Goal: Information Seeking & Learning: Compare options

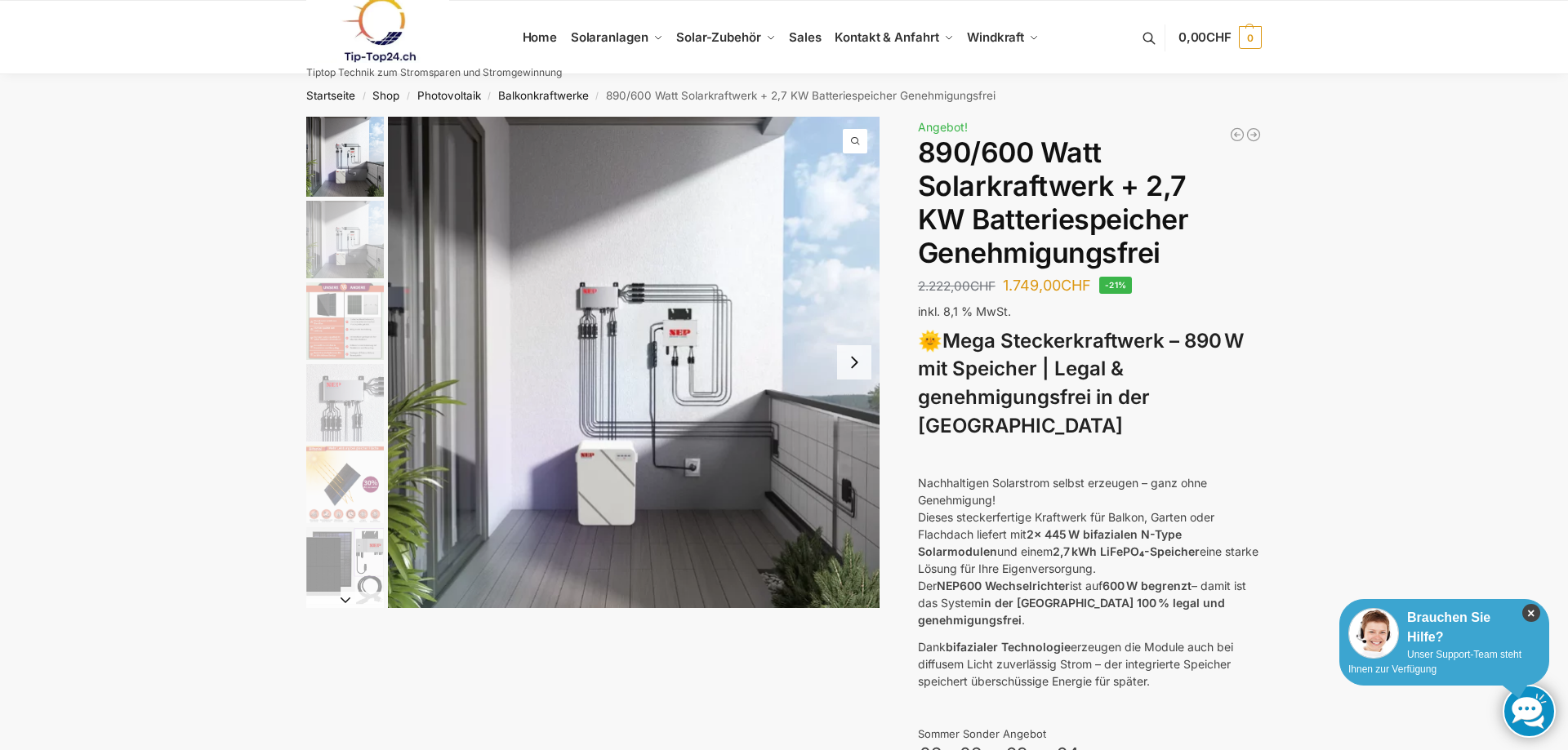
click at [1532, 609] on icon "×" at bounding box center [1530, 613] width 18 height 18
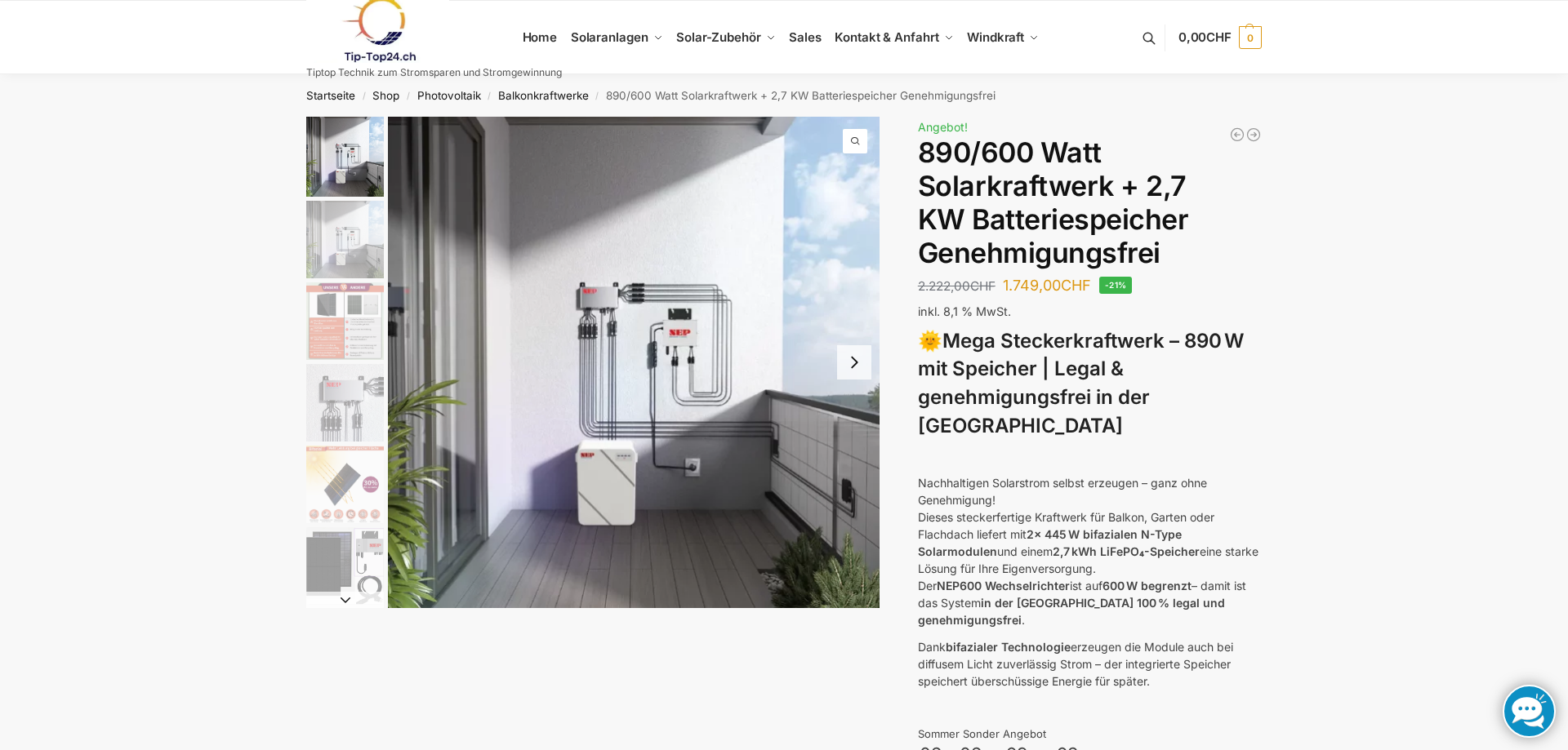
click at [348, 228] on img "2 / 12" at bounding box center [345, 240] width 78 height 77
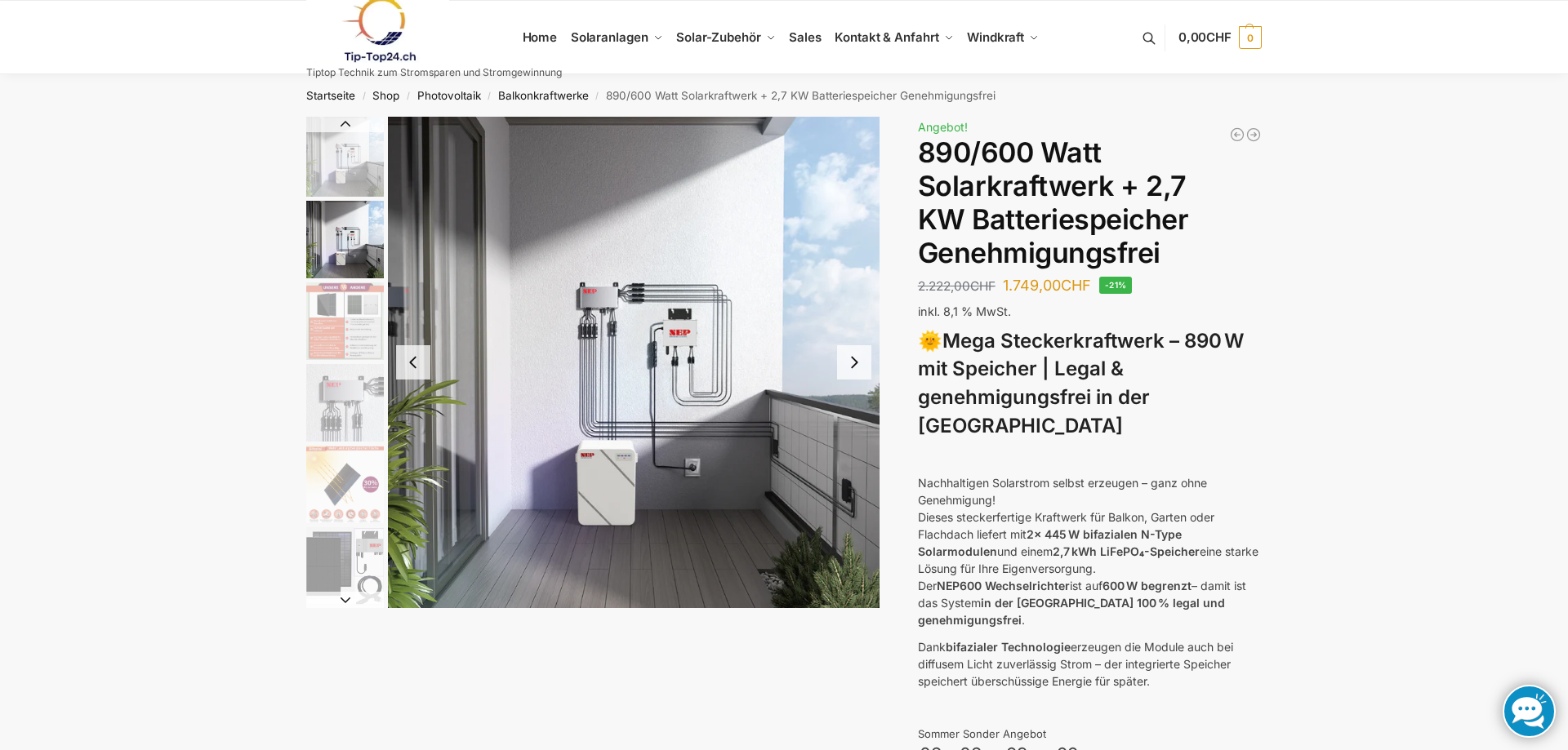
click at [341, 292] on img "3 / 12" at bounding box center [345, 321] width 78 height 77
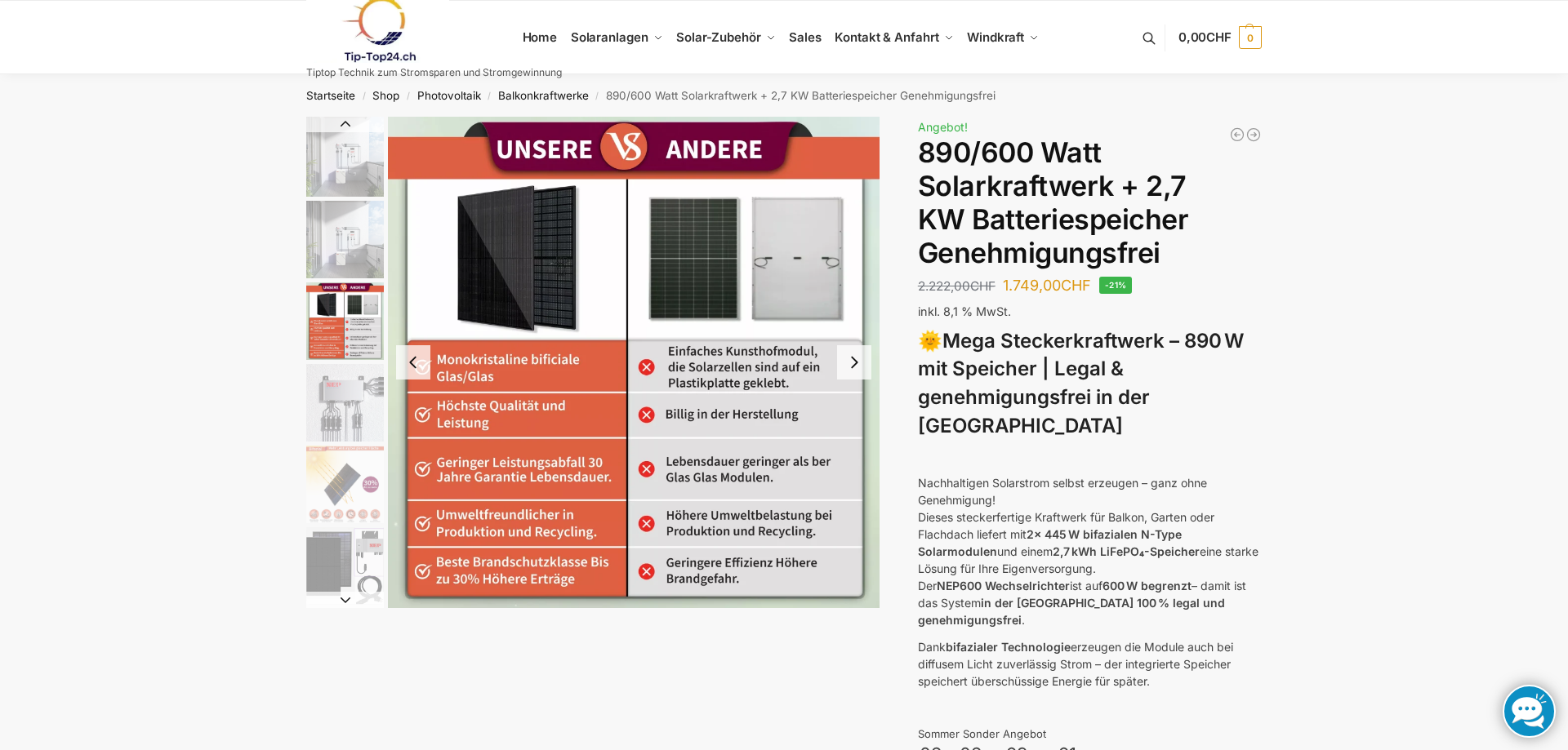
click at [349, 402] on img "4 / 12" at bounding box center [345, 403] width 78 height 77
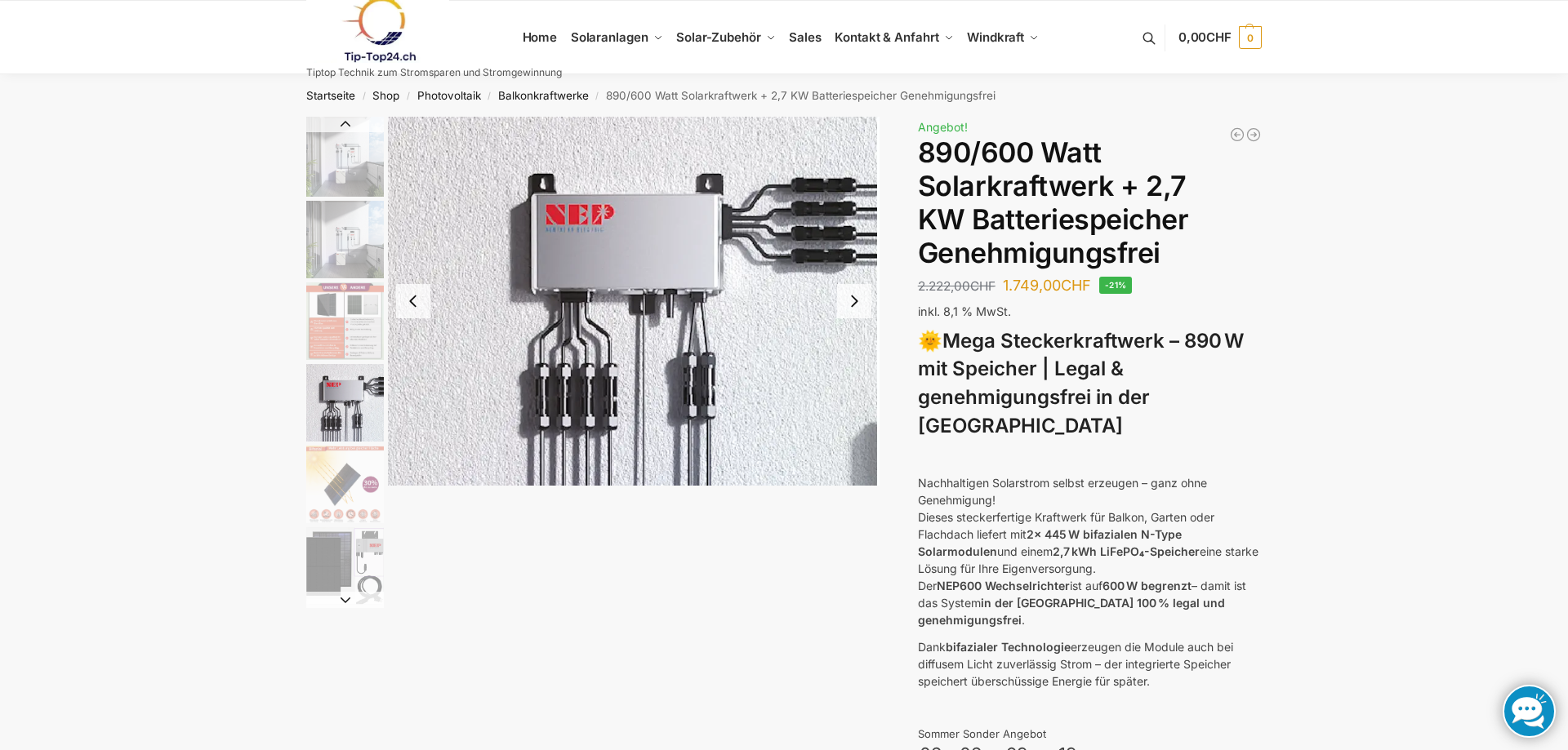
click at [324, 482] on img "5 / 12" at bounding box center [345, 484] width 78 height 77
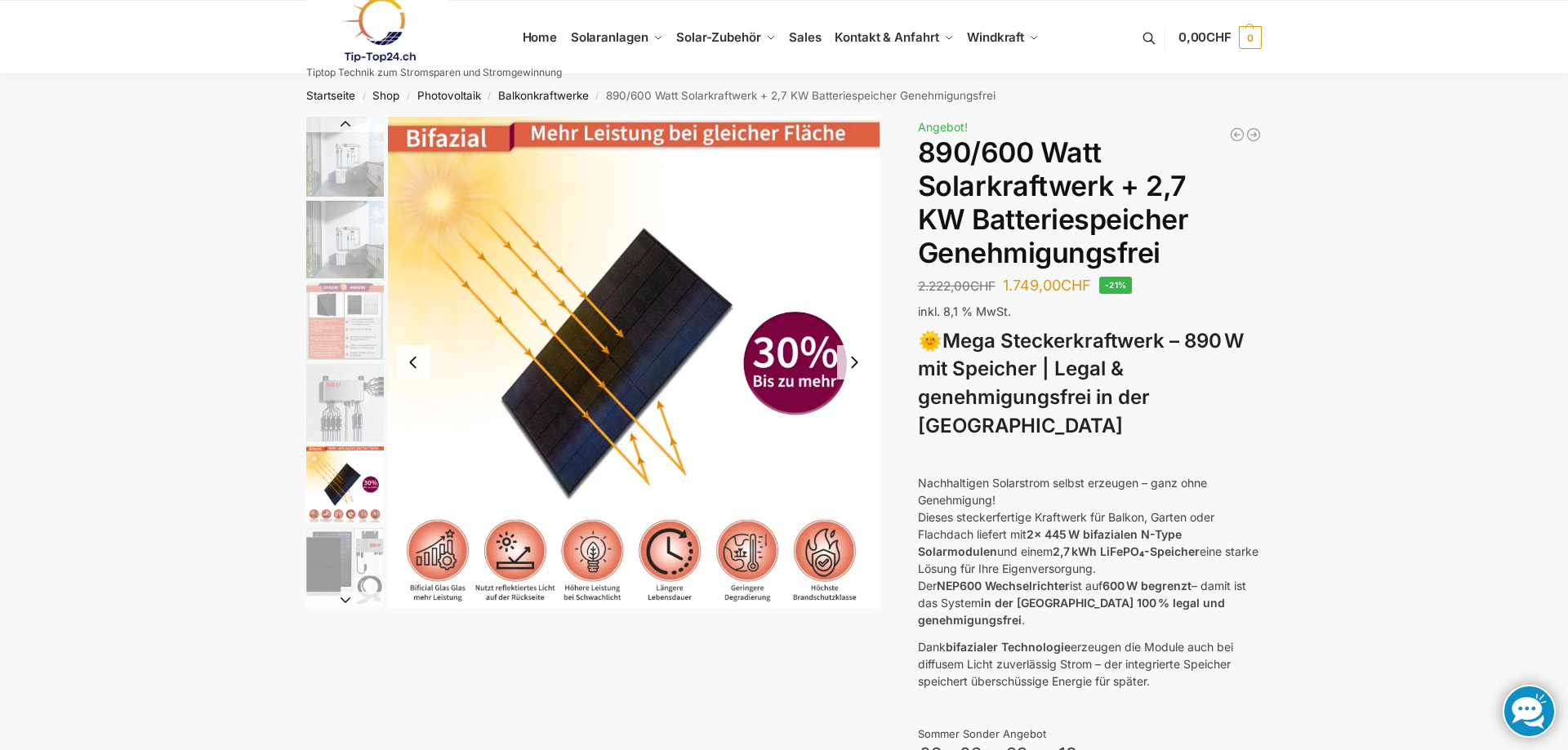
click at [325, 554] on img "6 / 12" at bounding box center [345, 566] width 78 height 77
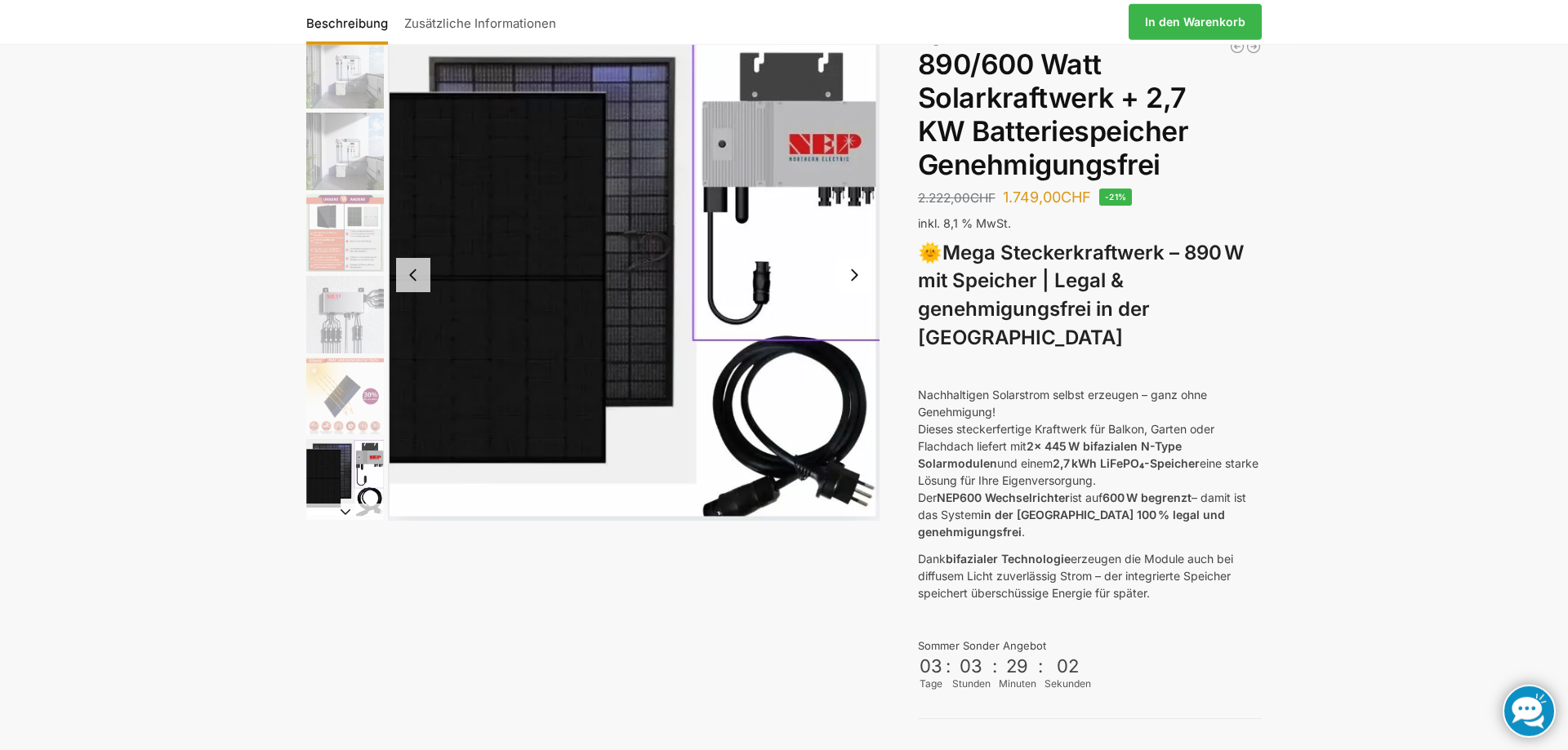
scroll to position [83, 0]
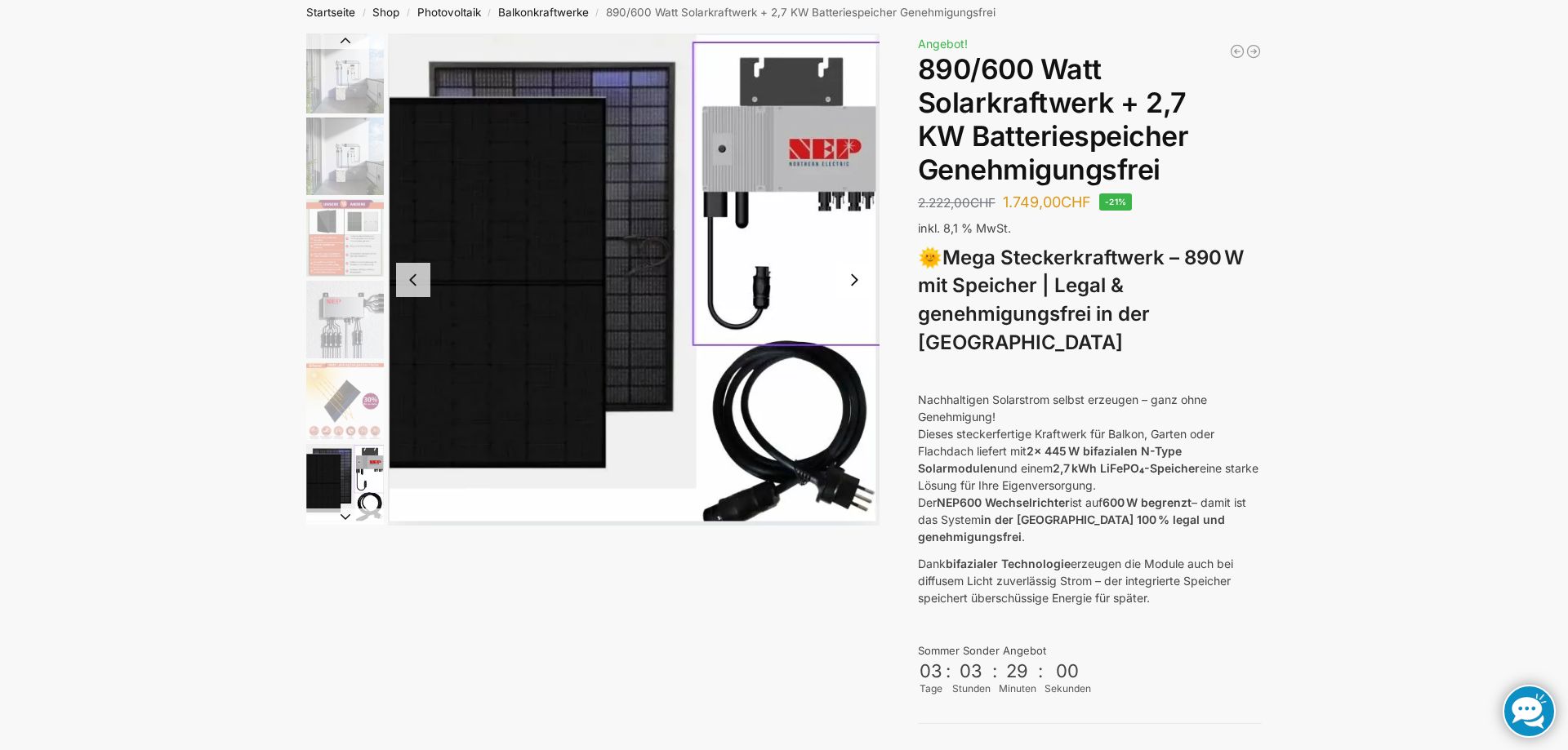
click at [854, 280] on button "Next slide" at bounding box center [854, 280] width 34 height 34
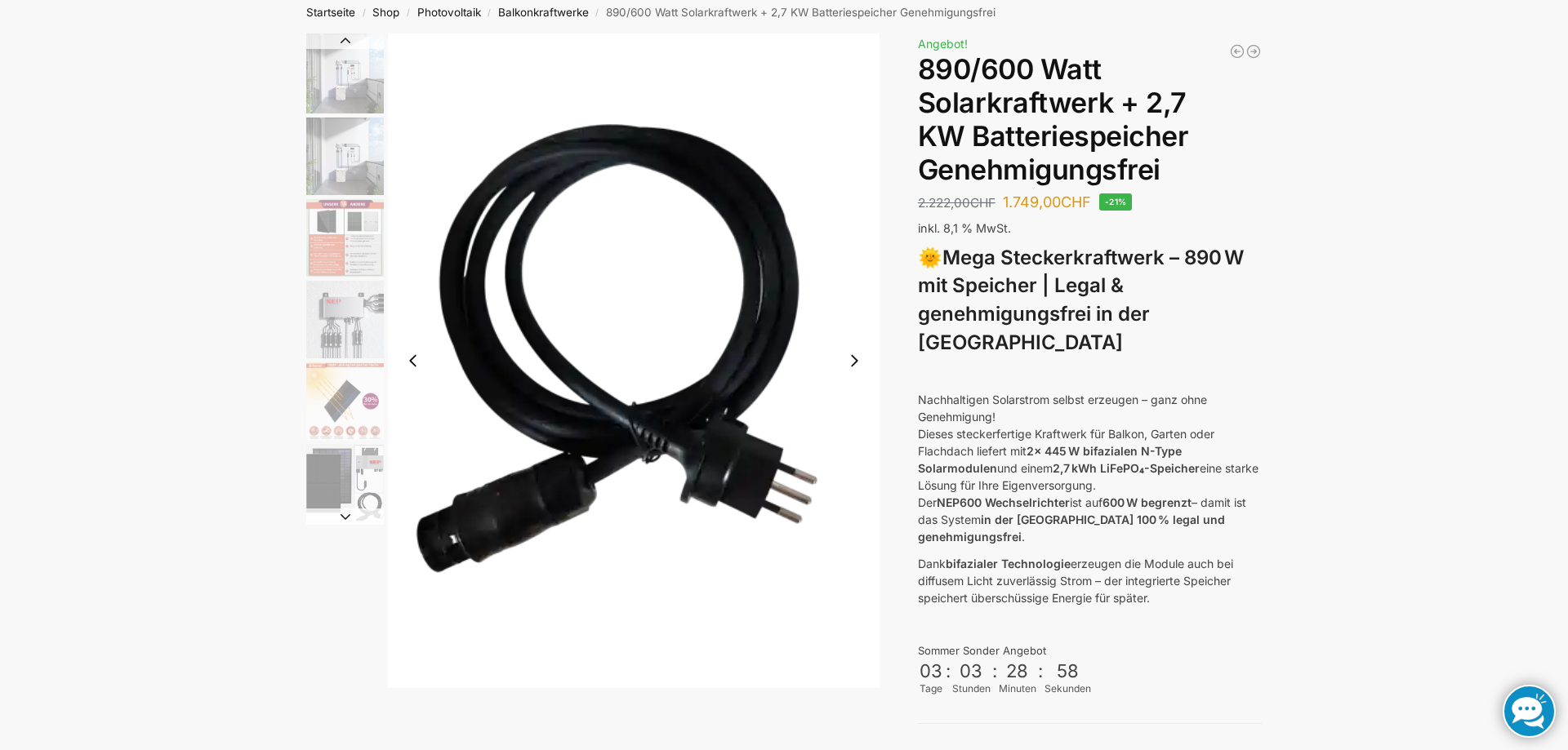
click at [859, 358] on div at bounding box center [633, 361] width 492 height 655
click at [857, 358] on button "Next slide" at bounding box center [854, 360] width 34 height 34
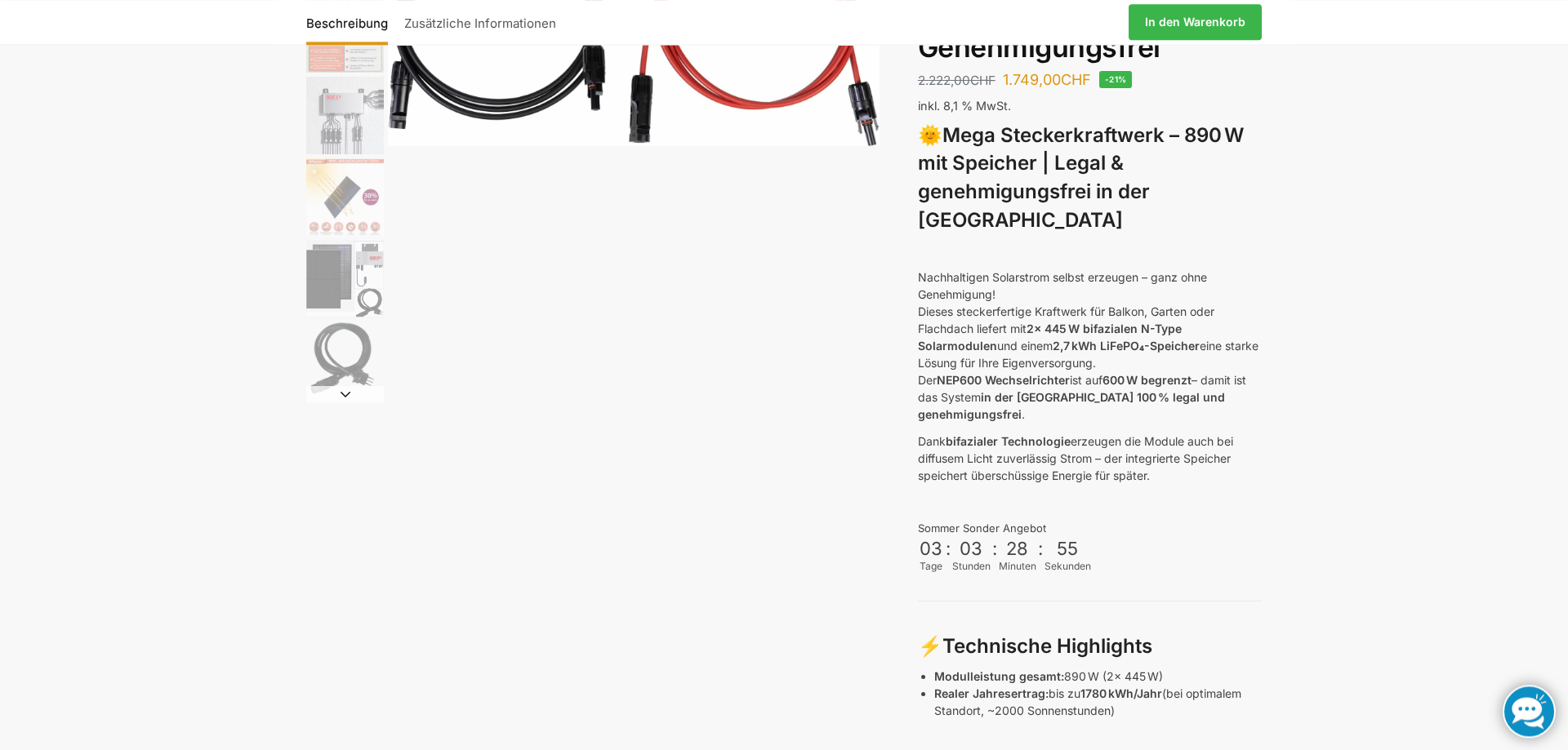
scroll to position [250, 0]
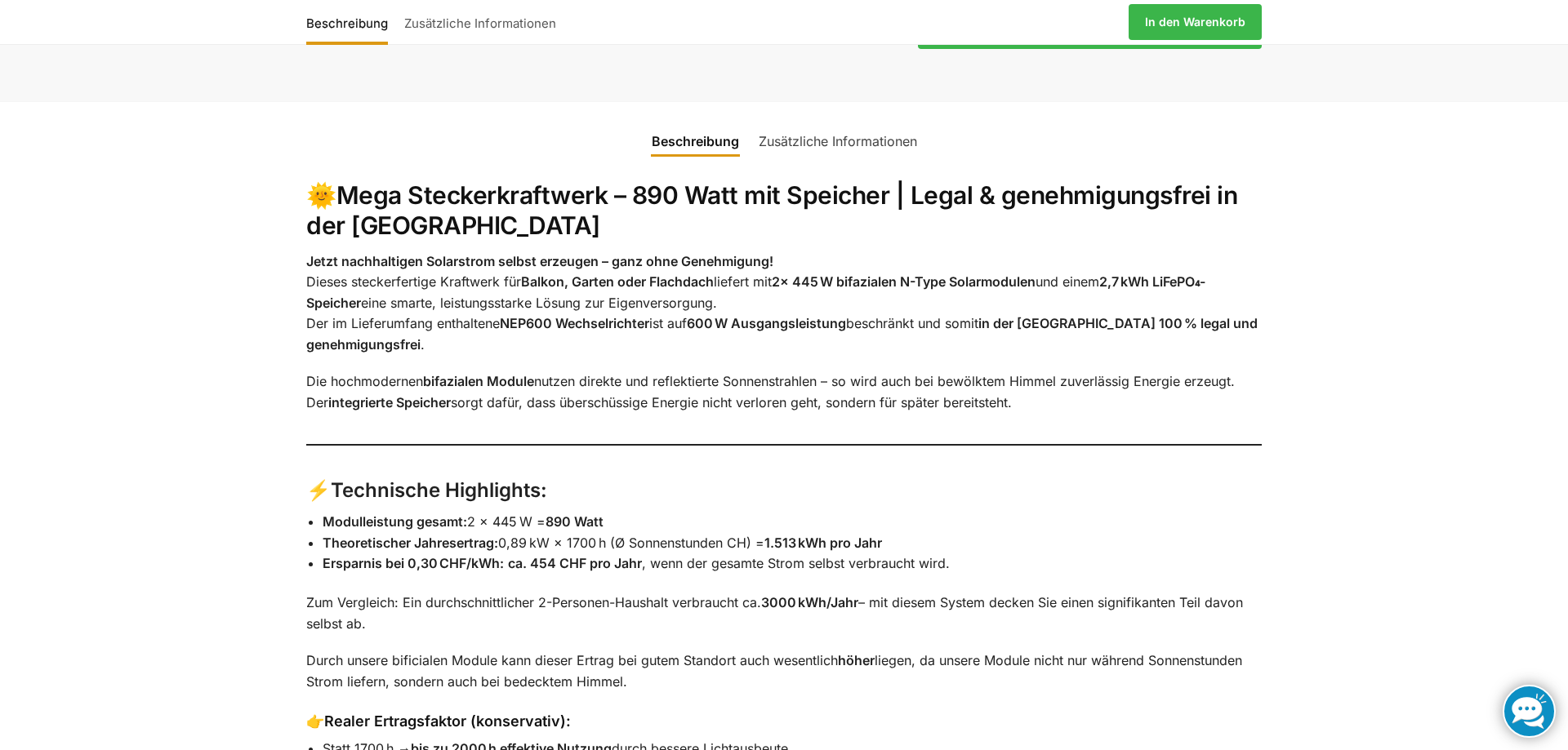
scroll to position [1831, 0]
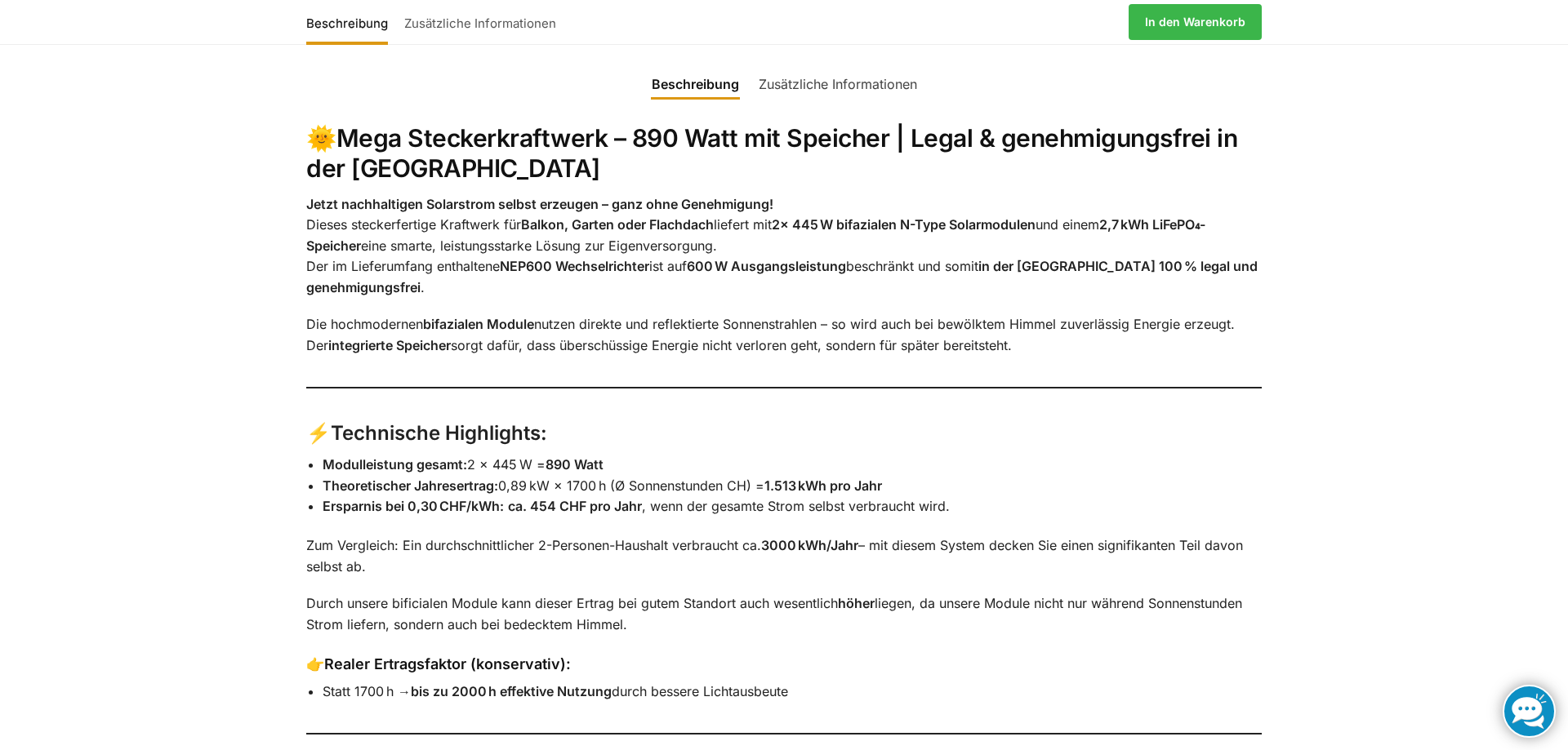
drag, startPoint x: 1393, startPoint y: 144, endPoint x: 1363, endPoint y: 166, distance: 37.2
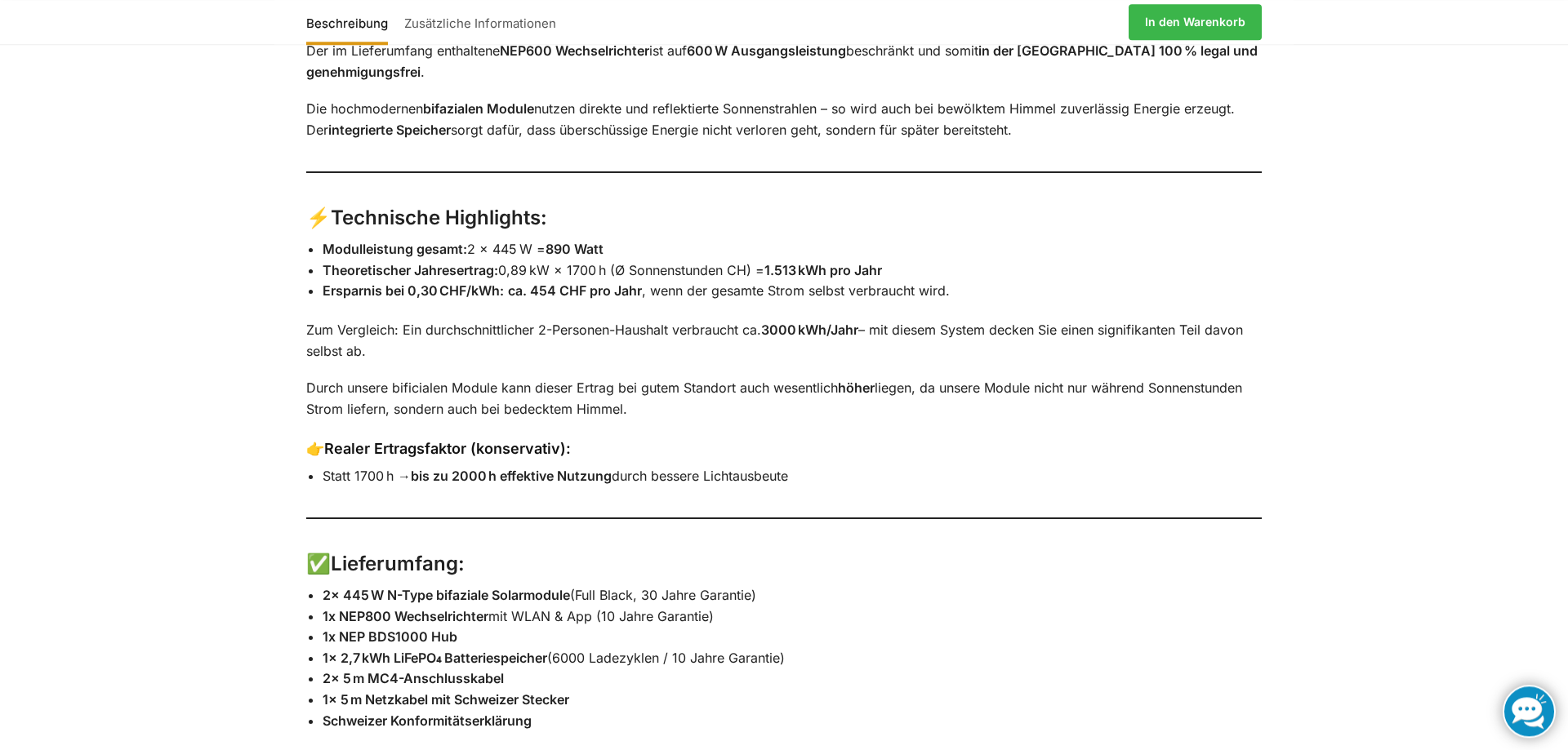
scroll to position [2081, 0]
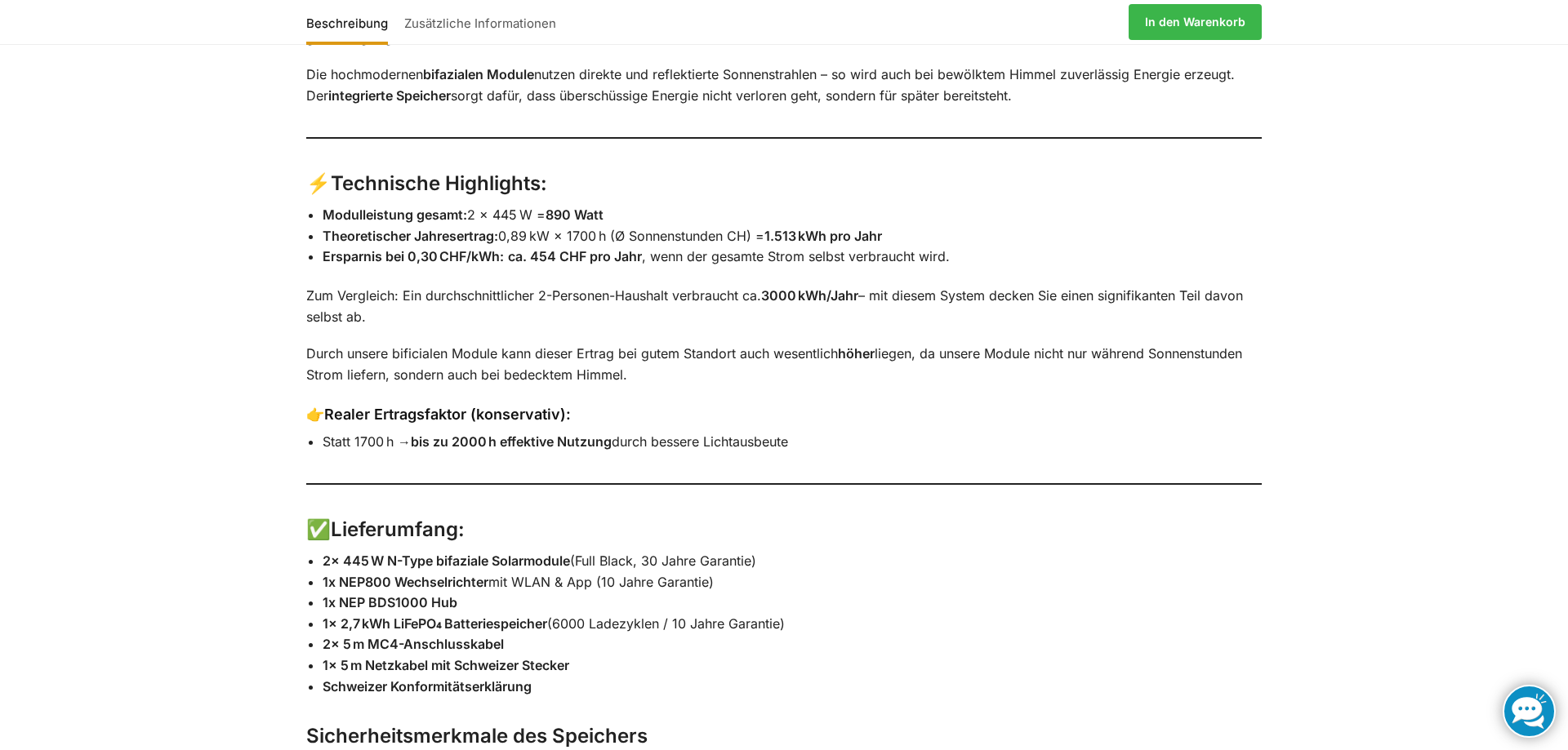
click at [1069, 183] on h3 "⚡ Technische Highlights:" at bounding box center [784, 184] width 955 height 29
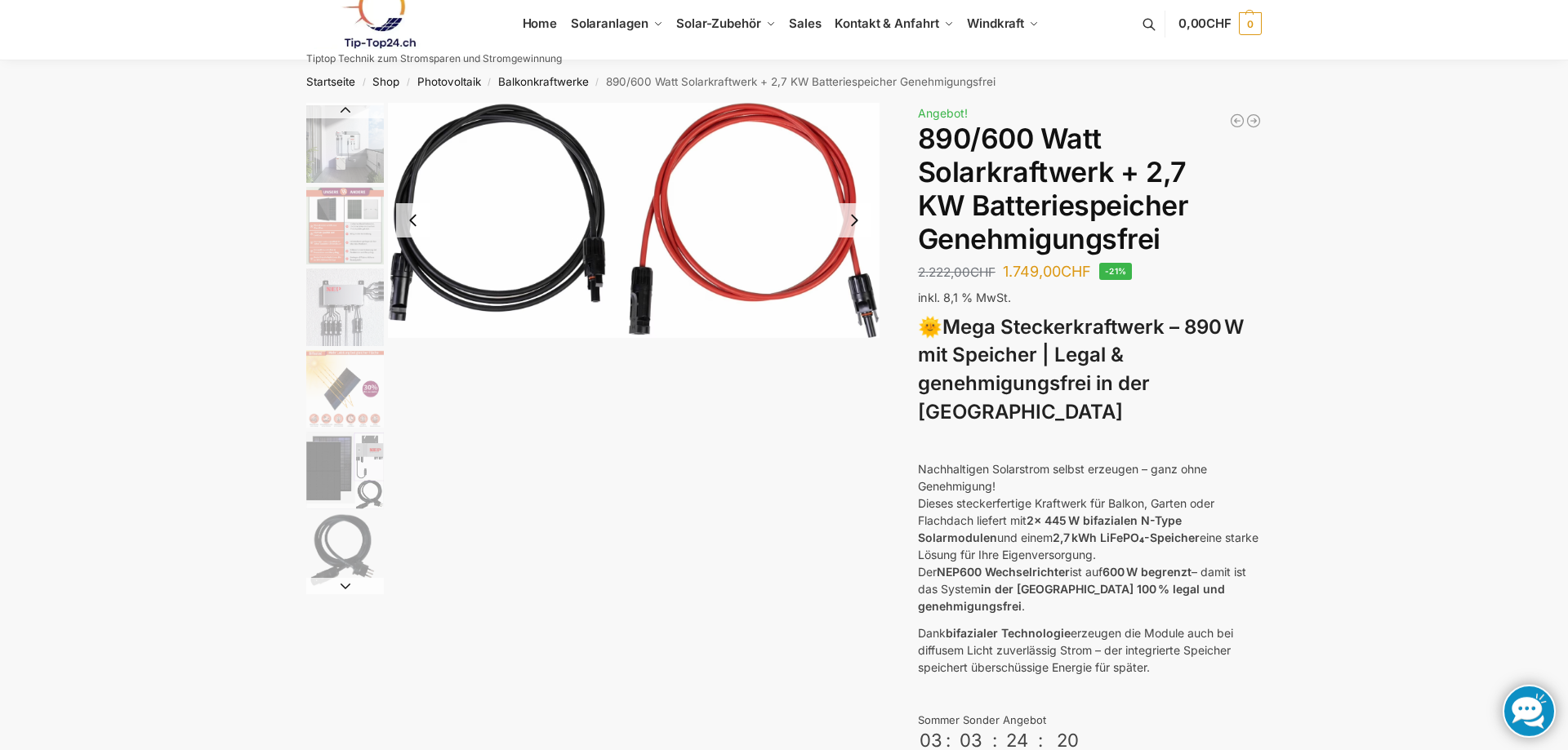
scroll to position [0, 0]
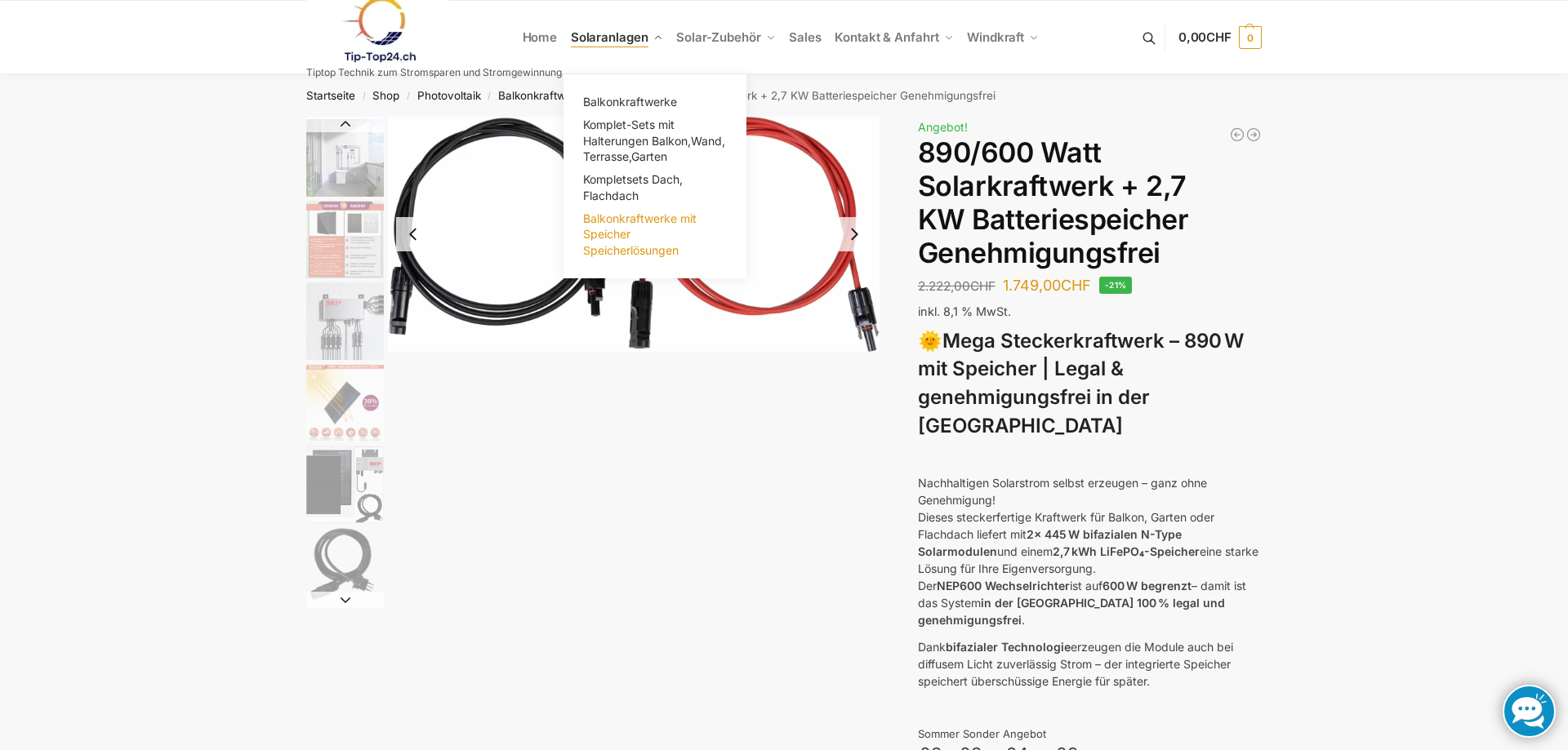
click at [611, 233] on span "Balkonkraftwerke mit Speicher Speicherlösungen" at bounding box center [640, 234] width 114 height 46
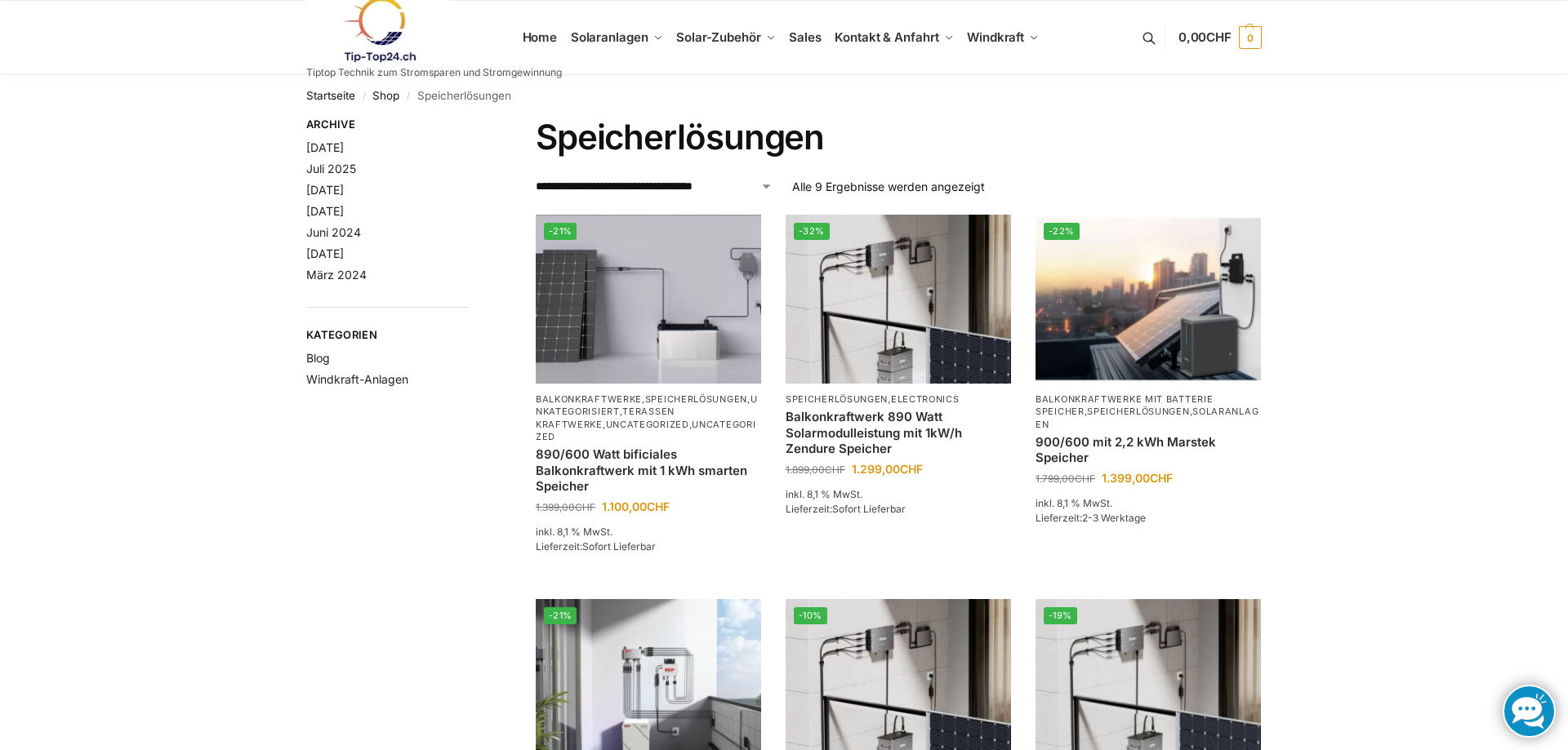
click at [150, 123] on div "**********" at bounding box center [784, 711] width 1568 height 1274
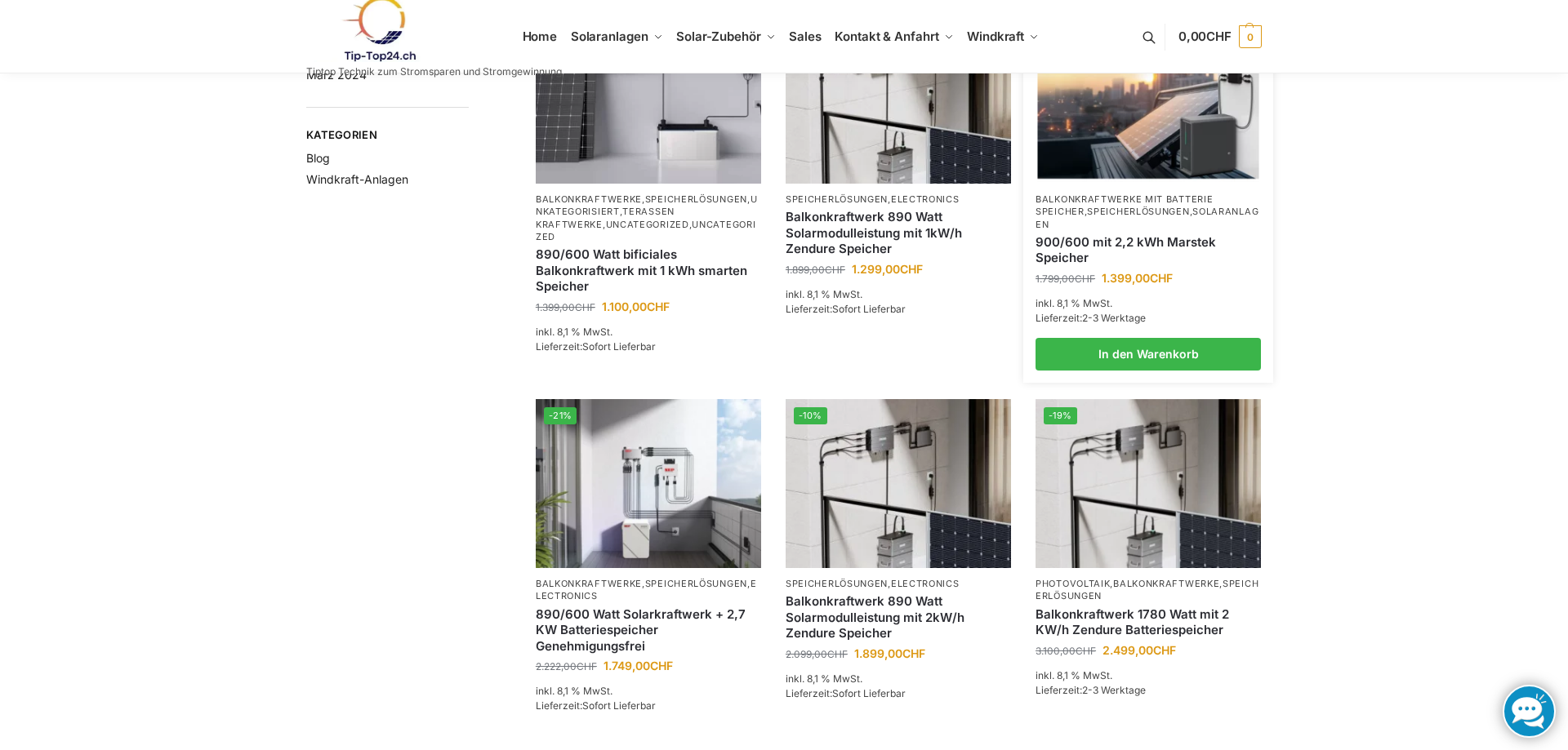
scroll to position [166, 0]
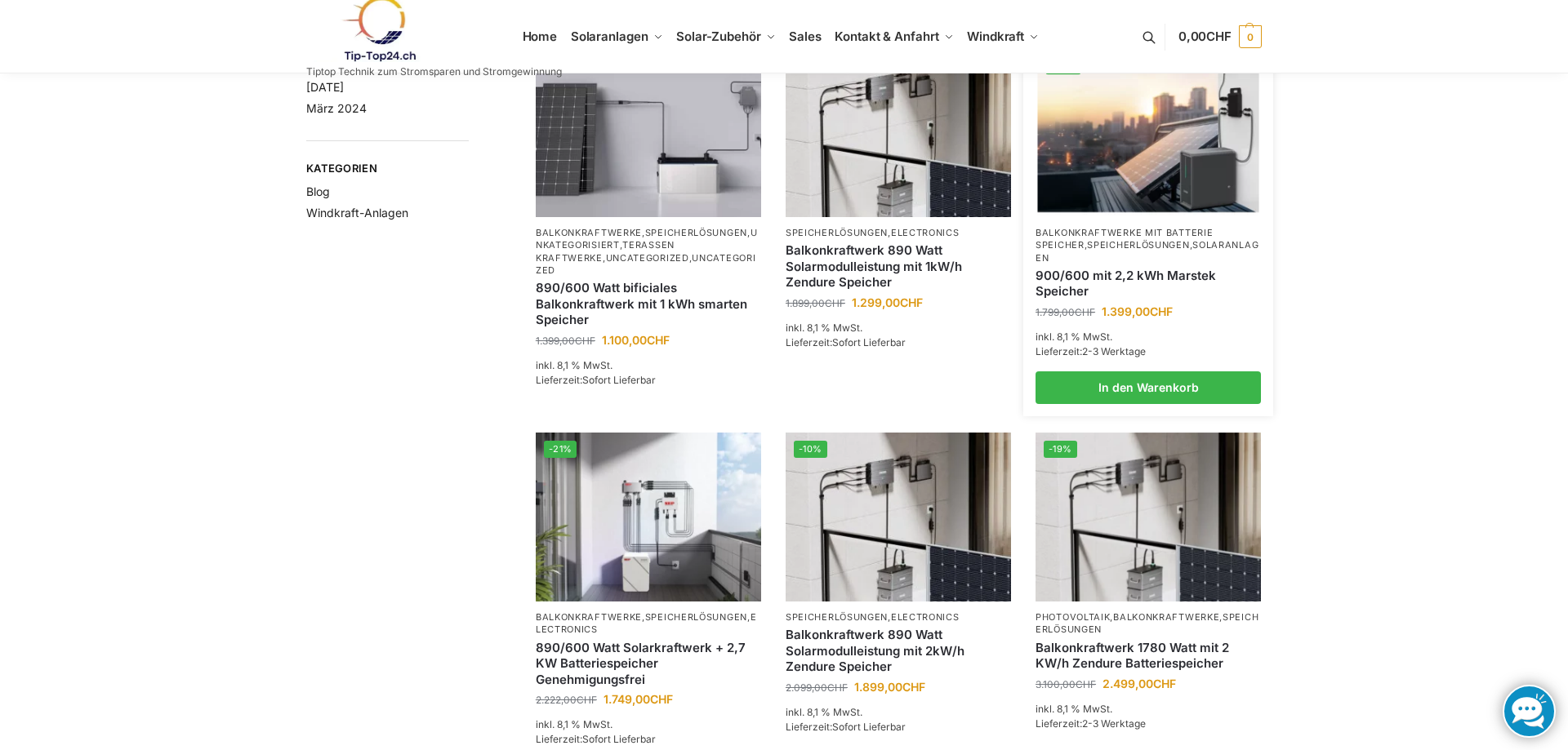
click at [1137, 196] on img at bounding box center [1148, 133] width 221 height 166
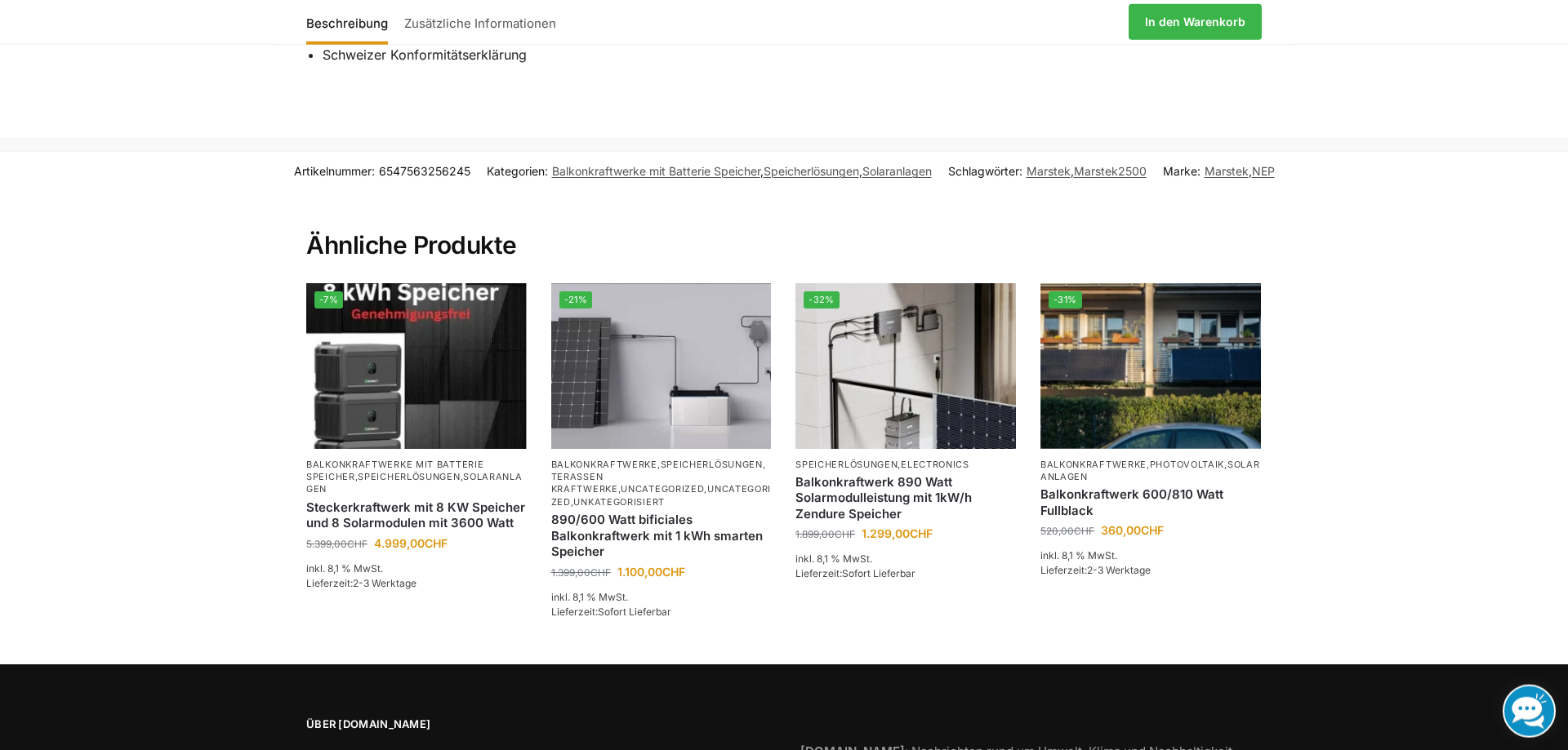
scroll to position [2331, 0]
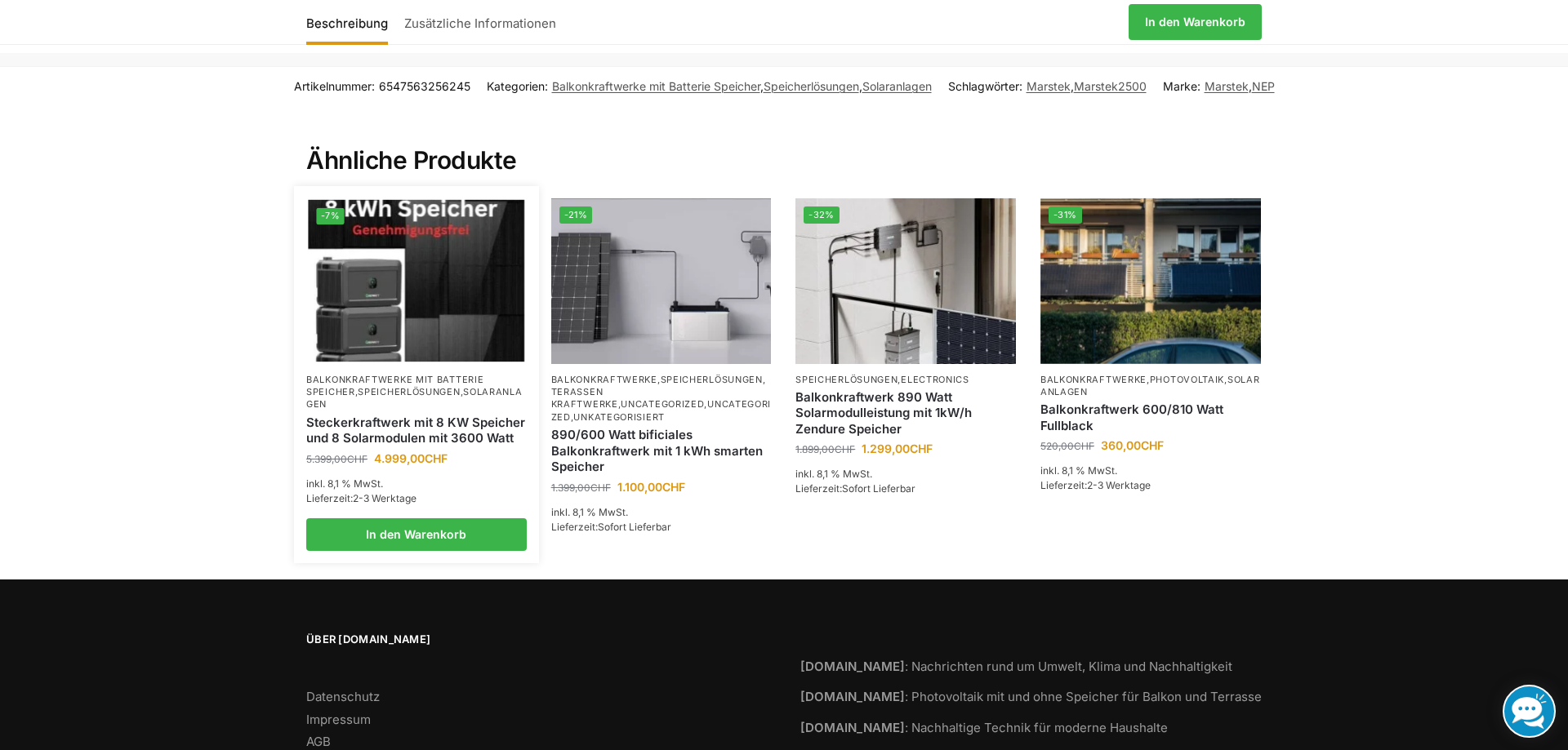
click at [468, 284] on img at bounding box center [416, 281] width 216 height 162
